Goal: Ask a question: Seek information or help from site administrators or community

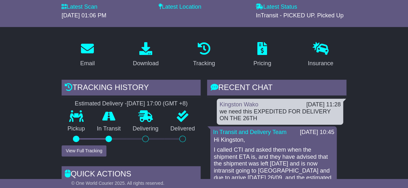
scroll to position [30, 0]
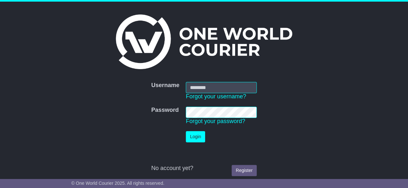
type input "********"
click at [200, 137] on button "Login" at bounding box center [195, 136] width 19 height 11
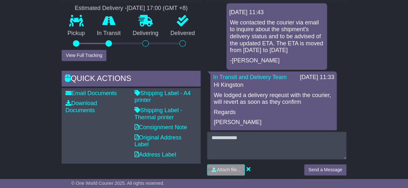
scroll to position [180, 0]
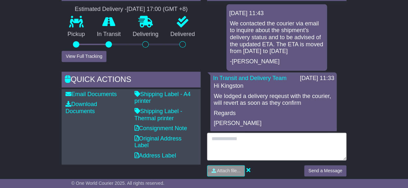
click at [248, 153] on textarea at bounding box center [276, 147] width 139 height 28
drag, startPoint x: 248, startPoint y: 153, endPoint x: 246, endPoint y: 149, distance: 4.6
click at [246, 149] on textarea at bounding box center [276, 147] width 139 height 28
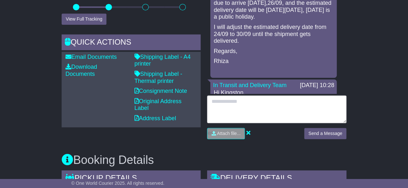
scroll to position [173, 0]
type textarea "*"
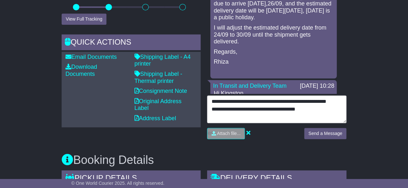
type textarea "**********"
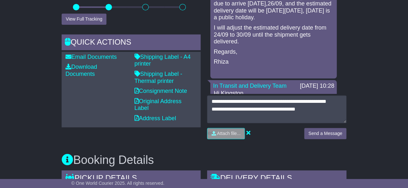
click at [323, 139] on div "Send a Message" at bounding box center [325, 136] width 49 height 16
click at [324, 131] on button "Send a Message" at bounding box center [325, 133] width 42 height 11
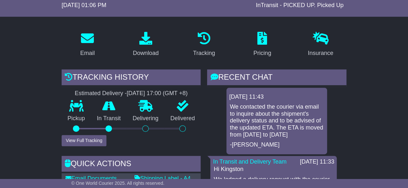
scroll to position [35, 0]
click at [281, 130] on p "We contacted the courier via email to inquire about the shipment's delivery sta…" at bounding box center [276, 121] width 94 height 35
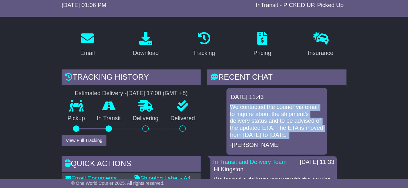
click at [281, 130] on p "We contacted the courier via email to inquire about the shipment's delivery sta…" at bounding box center [276, 121] width 94 height 35
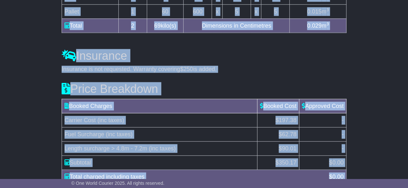
scroll to position [683, 0]
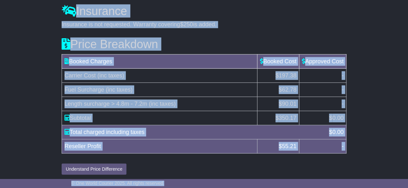
drag, startPoint x: 57, startPoint y: 13, endPoint x: 175, endPoint y: 182, distance: 206.6
click at [175, 182] on div "© One World Courier 2025. All rights reserved." at bounding box center [204, 184] width 272 height 6
drag, startPoint x: 54, startPoint y: 9, endPoint x: 198, endPoint y: 183, distance: 225.9
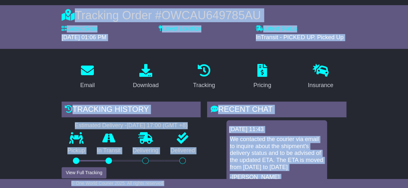
scroll to position [0, 0]
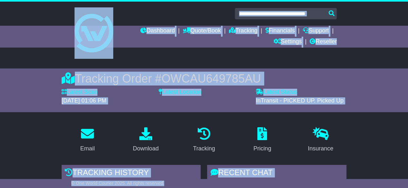
click at [66, 27] on div at bounding box center [204, 30] width 408 height 57
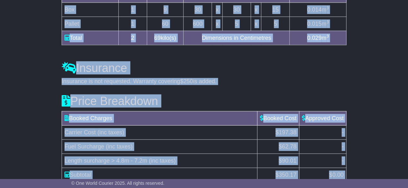
scroll to position [683, 0]
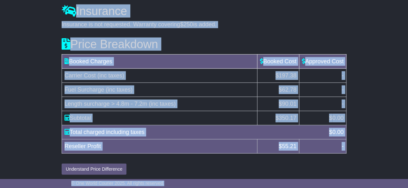
drag, startPoint x: 62, startPoint y: 7, endPoint x: 199, endPoint y: 182, distance: 222.6
click at [199, 182] on div "© One World Courier 2025. All rights reserved." at bounding box center [204, 184] width 272 height 6
drag, startPoint x: 60, startPoint y: 15, endPoint x: 184, endPoint y: 183, distance: 209.4
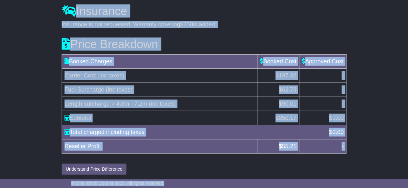
click at [184, 183] on div "© One World Courier 2025. All rights reserved." at bounding box center [204, 184] width 272 height 6
drag, startPoint x: 62, startPoint y: 16, endPoint x: 187, endPoint y: 182, distance: 208.0
click at [187, 182] on div "© One World Courier 2025. All rights reserved." at bounding box center [204, 184] width 272 height 6
drag, startPoint x: 52, startPoint y: 11, endPoint x: 201, endPoint y: 181, distance: 227.0
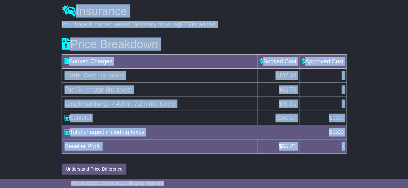
click at [206, 181] on div "© One World Courier 2025. All rights reserved." at bounding box center [204, 183] width 408 height 9
drag, startPoint x: 56, startPoint y: 9, endPoint x: 190, endPoint y: 182, distance: 219.4
click at [190, 182] on div "© One World Courier 2025. All rights reserved." at bounding box center [204, 184] width 272 height 6
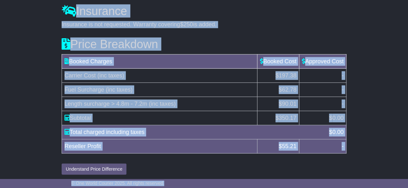
drag, startPoint x: 58, startPoint y: 7, endPoint x: 190, endPoint y: 180, distance: 217.4
click at [190, 180] on div "© One World Courier 2025. All rights reserved." at bounding box center [204, 183] width 408 height 9
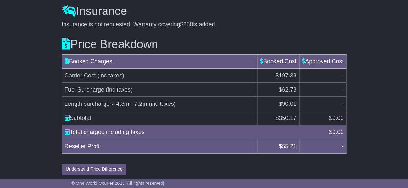
click at [190, 180] on div "© One World Courier 2025. All rights reserved." at bounding box center [204, 183] width 408 height 9
click at [204, 182] on div "© One World Courier 2025. All rights reserved." at bounding box center [204, 184] width 272 height 6
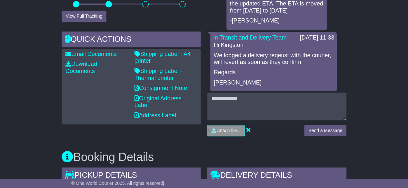
scroll to position [0, 0]
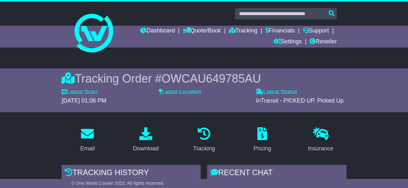
click at [56, 25] on div at bounding box center [204, 30] width 408 height 57
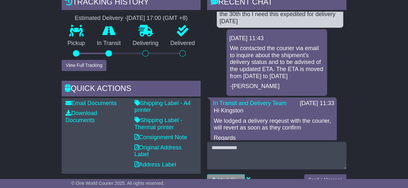
scroll to position [172, 0]
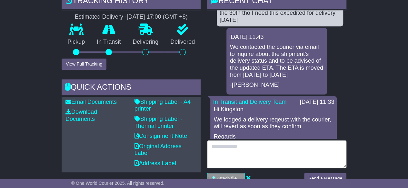
click at [315, 149] on textarea at bounding box center [276, 155] width 139 height 28
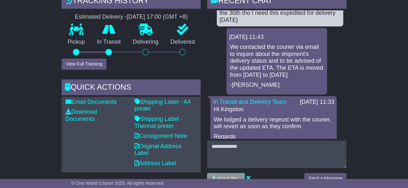
click at [273, 130] on p "We lodged a delivery reqeust with the courier, will revert as soon as they conf…" at bounding box center [273, 124] width 120 height 14
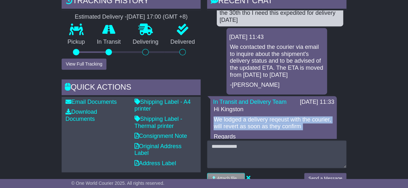
click at [273, 130] on p "We lodged a delivery reqeust with the courier, will revert as soon as they conf…" at bounding box center [273, 124] width 120 height 14
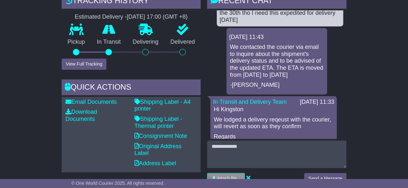
click at [219, 113] on p "Hi Kingston" at bounding box center [273, 109] width 120 height 7
click at [283, 70] on p "We contacted the courier via email to inquire about the shipment's delivery sta…" at bounding box center [276, 61] width 94 height 35
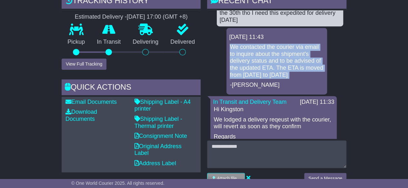
click at [283, 70] on p "We contacted the courier via email to inquire about the shipment's delivery sta…" at bounding box center [276, 61] width 94 height 35
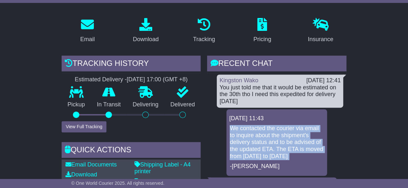
scroll to position [118, 0]
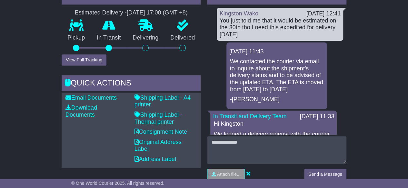
scroll to position [179, 0]
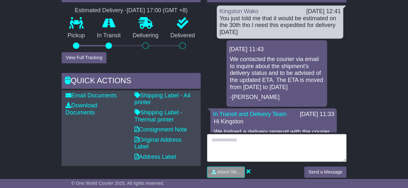
click at [312, 140] on textarea at bounding box center [276, 148] width 139 height 28
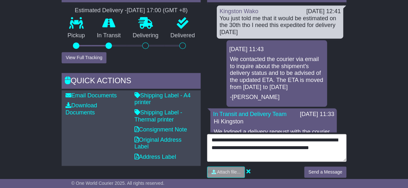
type textarea "**********"
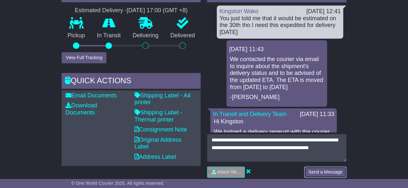
click at [321, 167] on button "Send a Message" at bounding box center [325, 172] width 42 height 11
